Goal: Find specific page/section: Find specific page/section

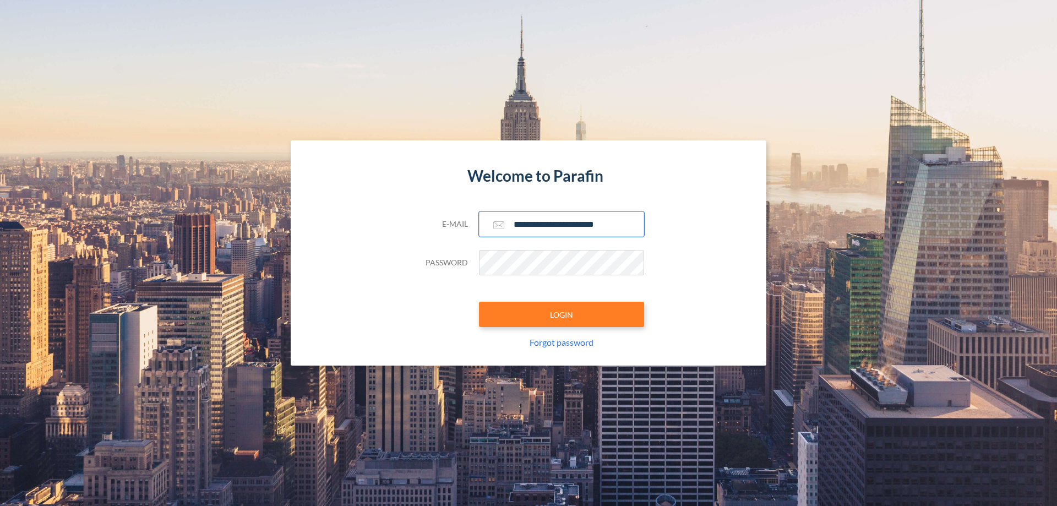
type input "**********"
click at [562, 314] on button "LOGIN" at bounding box center [561, 314] width 165 height 25
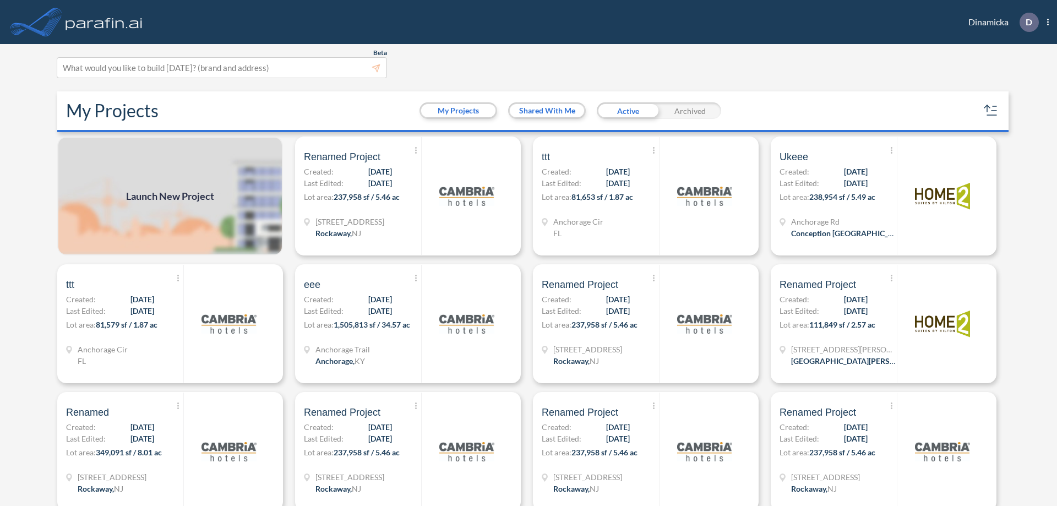
scroll to position [3, 0]
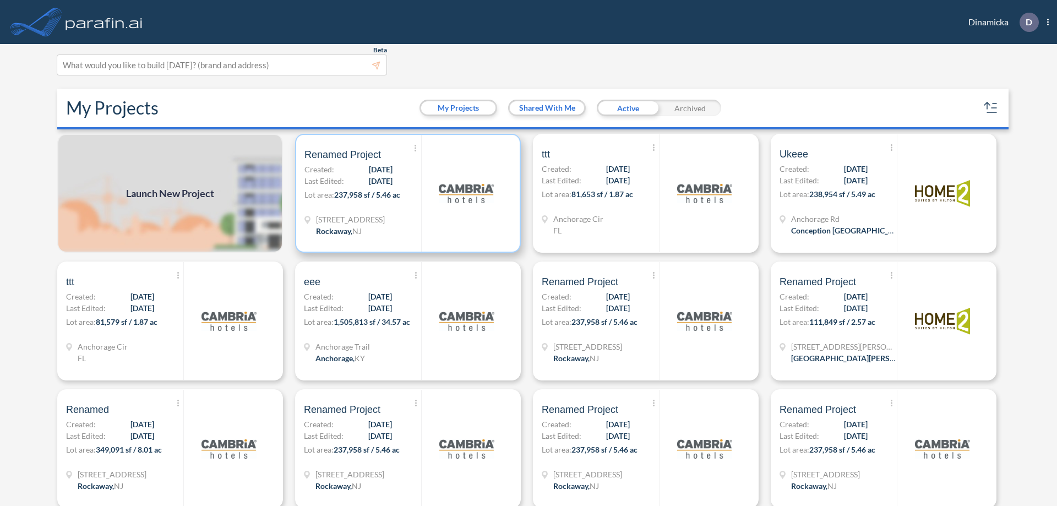
click at [406, 193] on p "Lot area: 237,958 sf / 5.46 ac" at bounding box center [362, 197] width 117 height 16
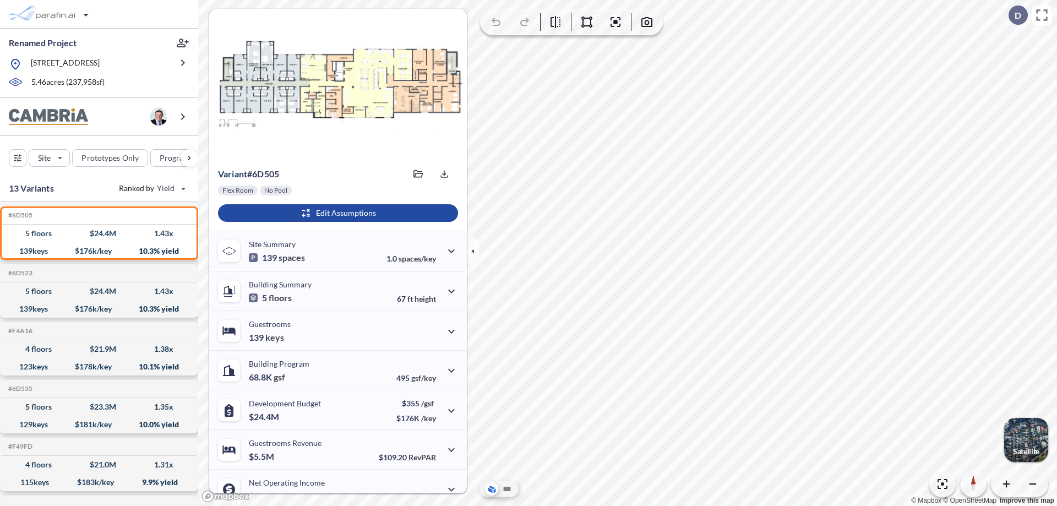
scroll to position [56, 0]
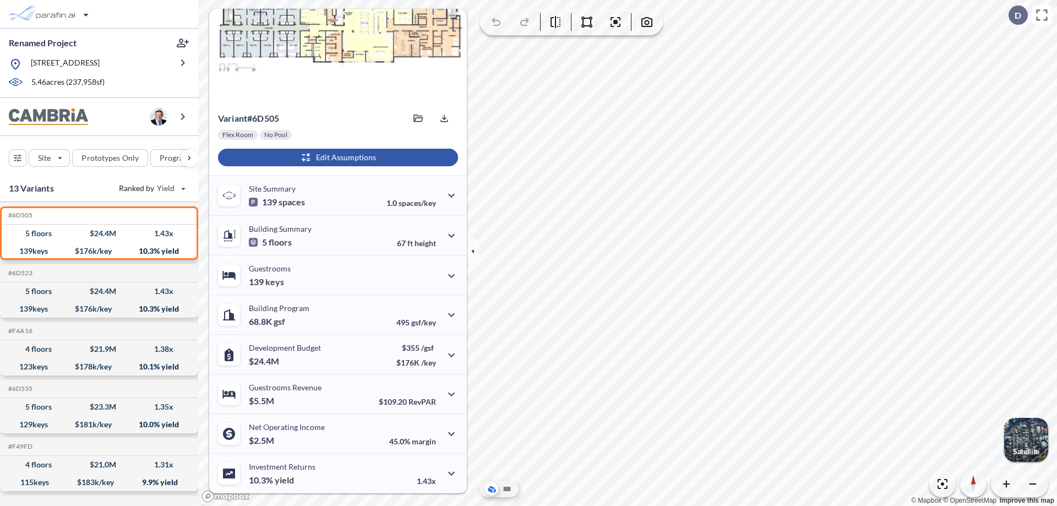
click at [336, 157] on div "button" at bounding box center [338, 158] width 240 height 18
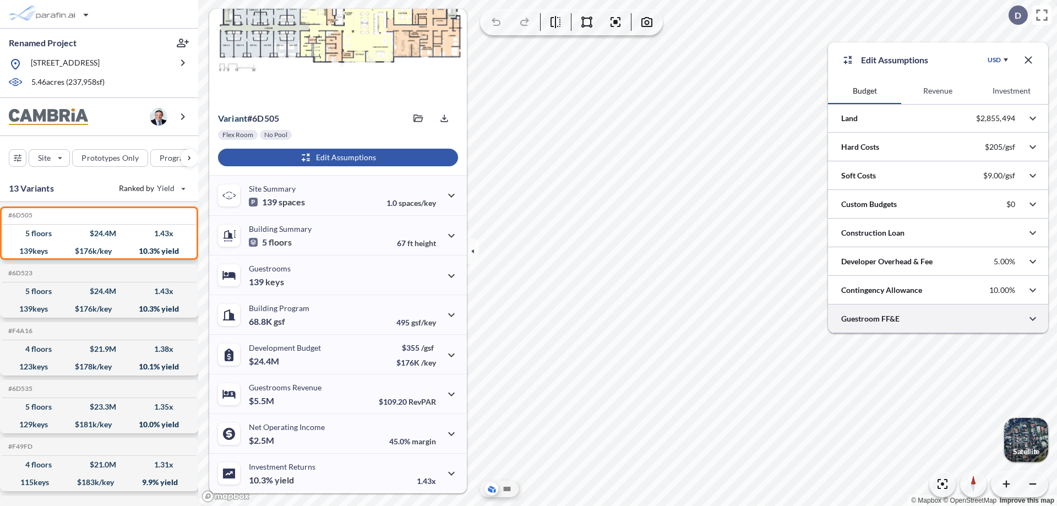
click at [938, 319] on div at bounding box center [938, 318] width 220 height 28
